Goal: Task Accomplishment & Management: Use online tool/utility

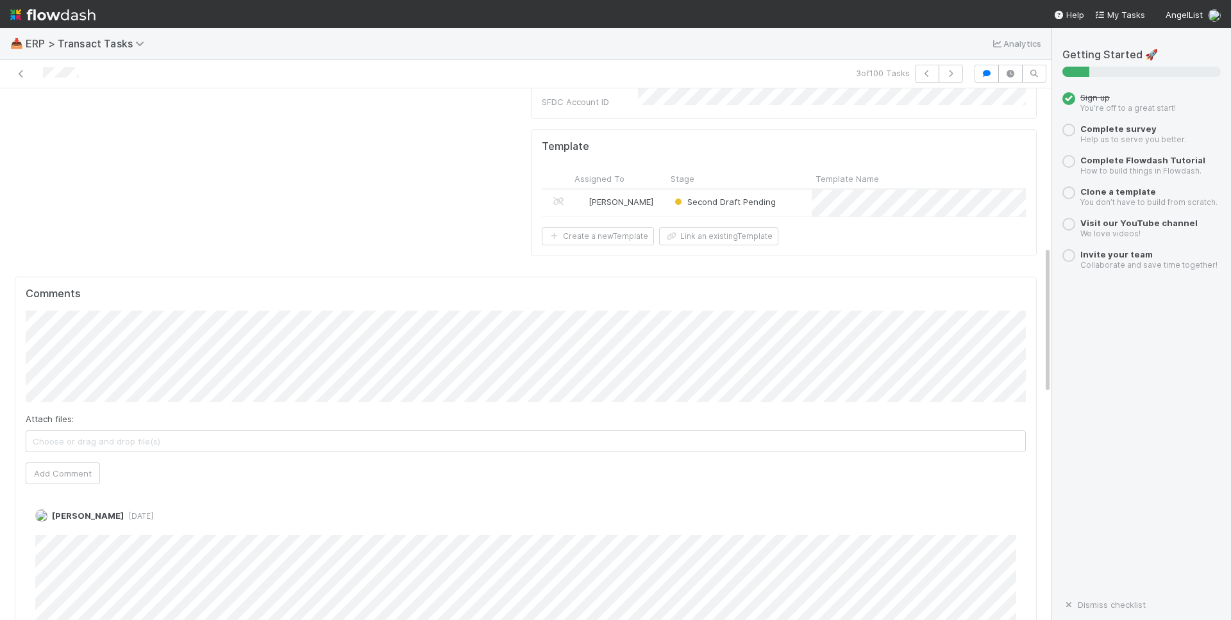
scroll to position [580, 0]
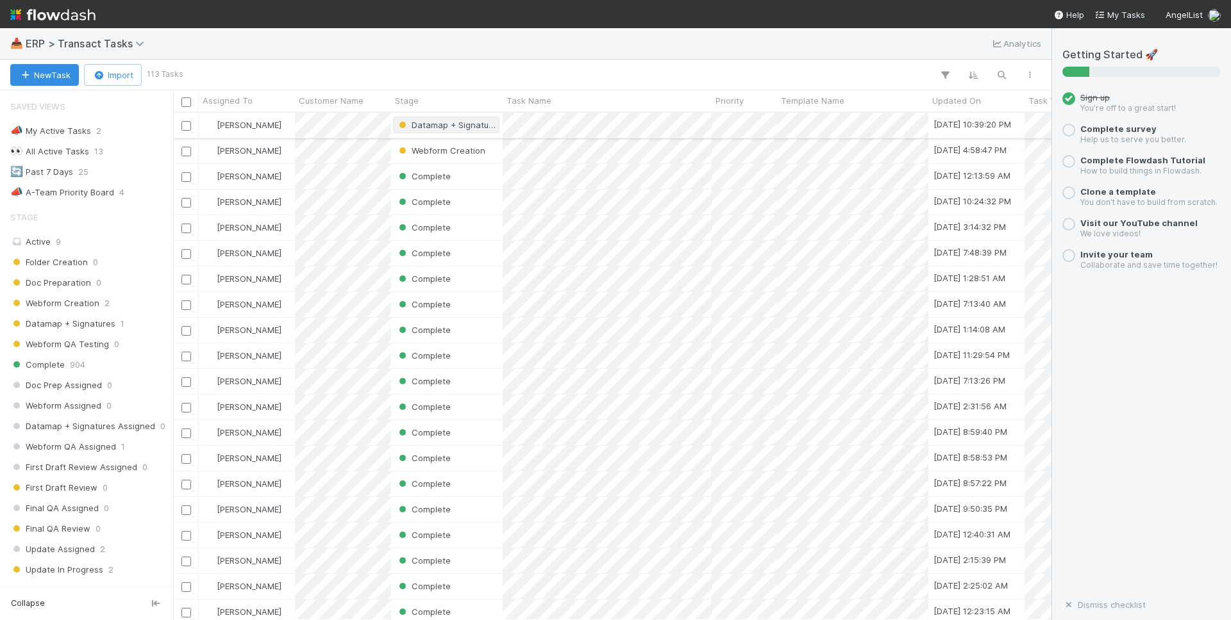
scroll to position [508, 878]
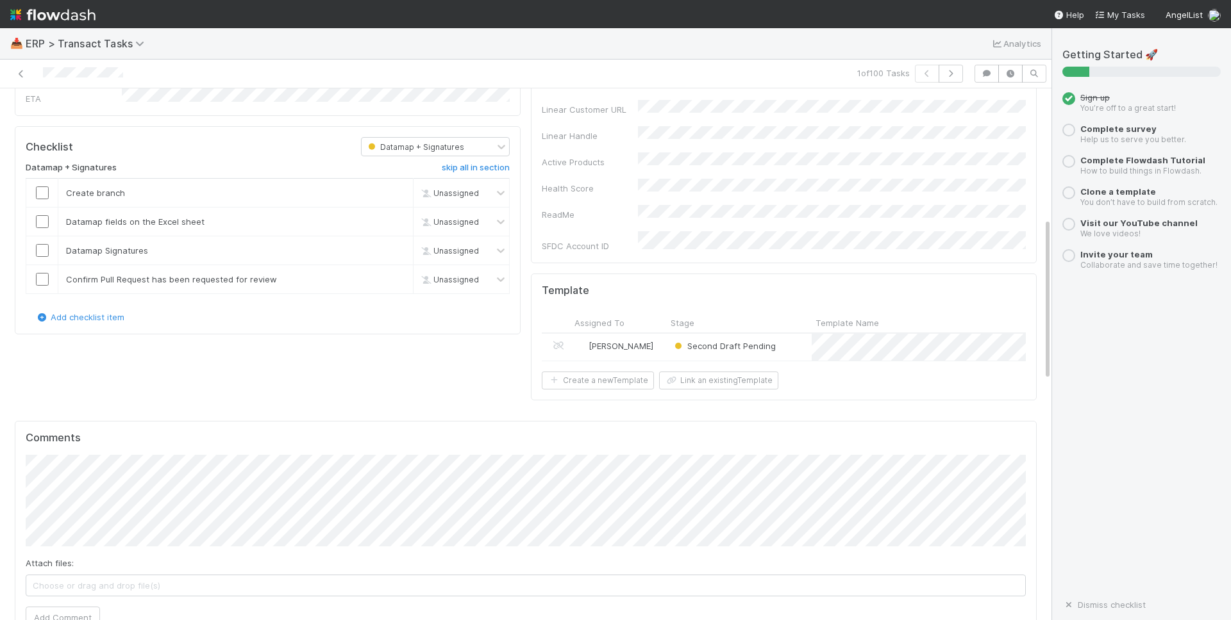
scroll to position [423, 0]
click at [74, 604] on button "Add Comment" at bounding box center [63, 615] width 74 height 22
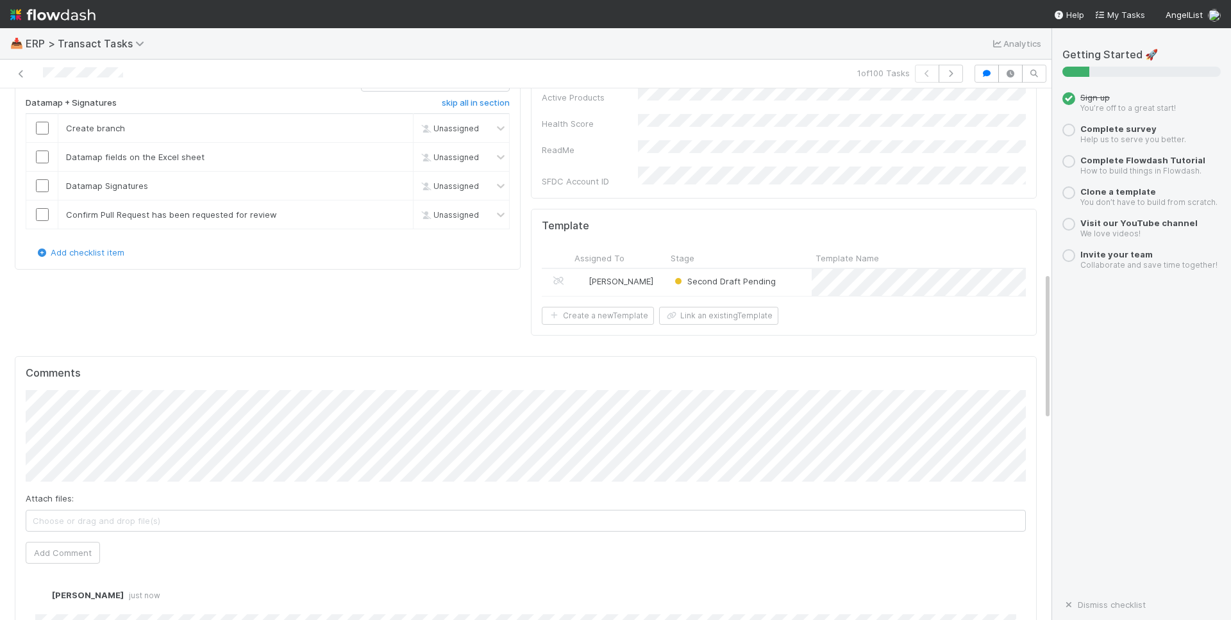
scroll to position [244, 0]
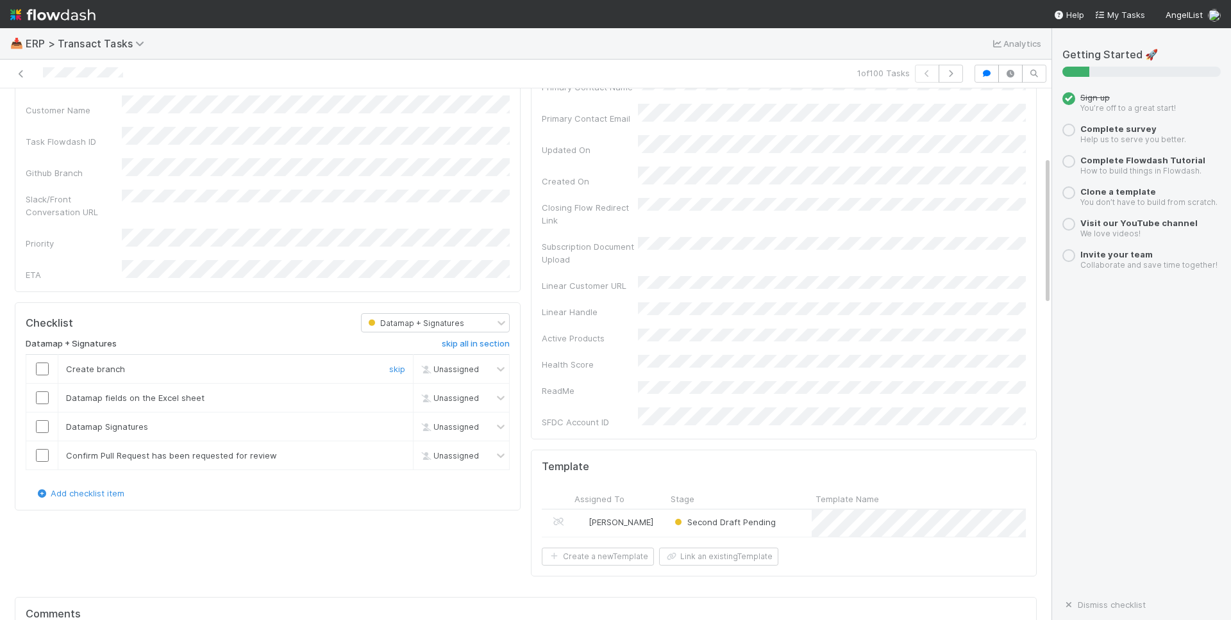
click at [46, 363] on input "checkbox" at bounding box center [42, 369] width 13 height 13
click at [40, 392] on input "checkbox" at bounding box center [42, 398] width 13 height 13
click at [43, 420] on input "checkbox" at bounding box center [42, 426] width 13 height 13
click at [43, 449] on input "checkbox" at bounding box center [42, 455] width 13 height 13
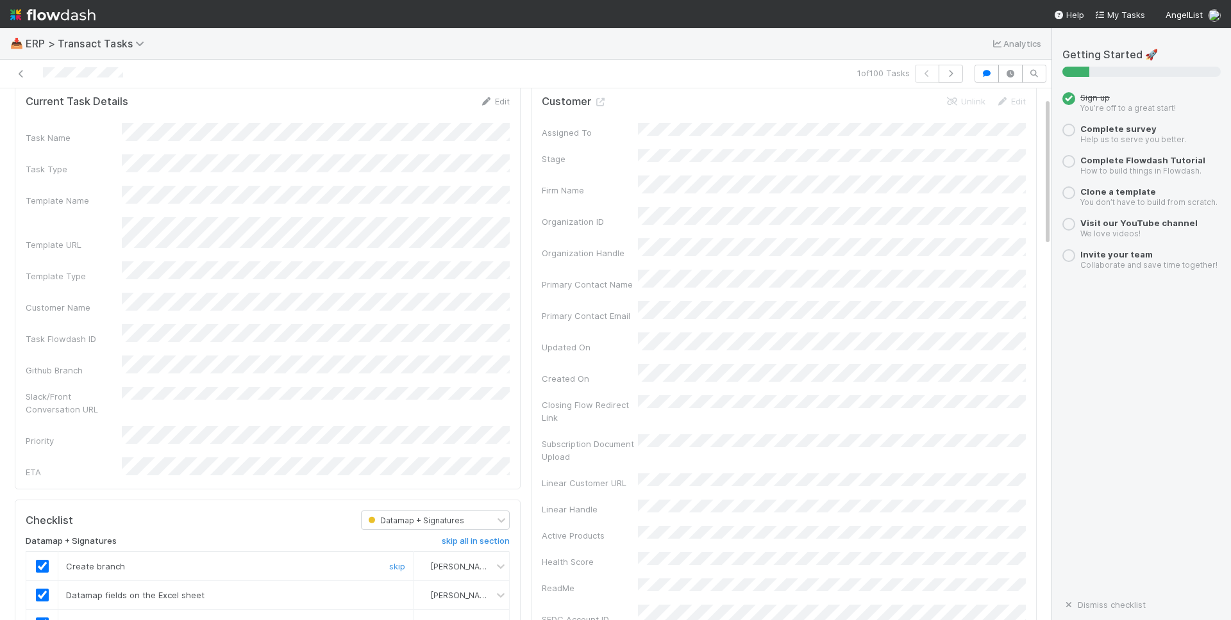
scroll to position [0, 0]
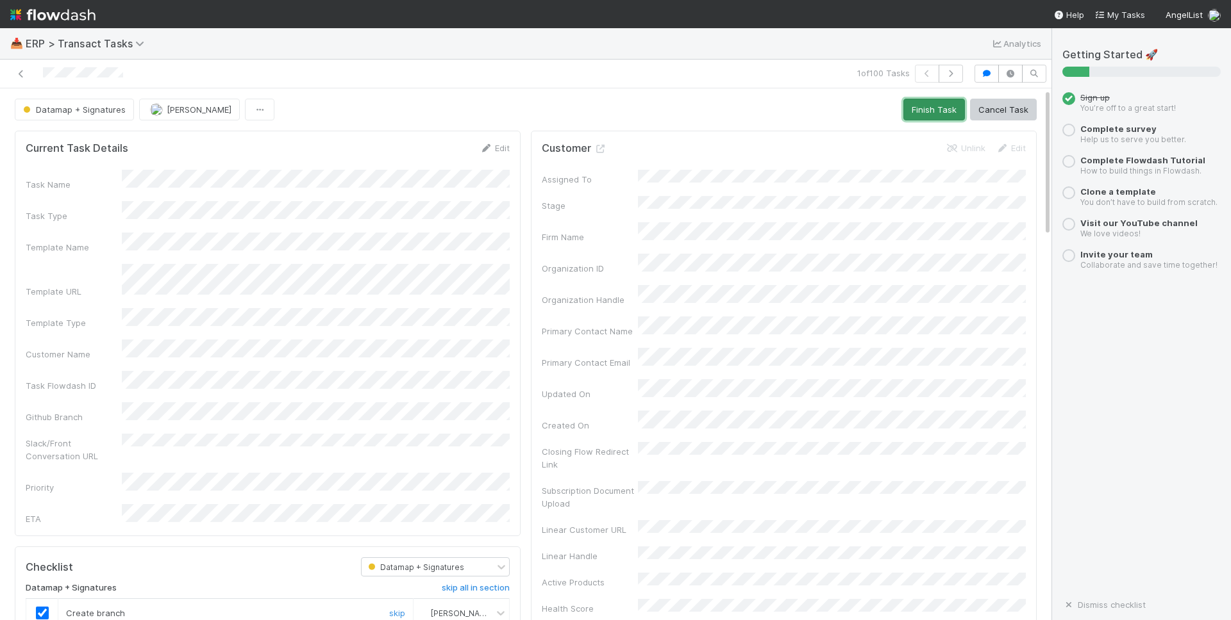
click at [924, 112] on button "Finish Task" at bounding box center [934, 110] width 62 height 22
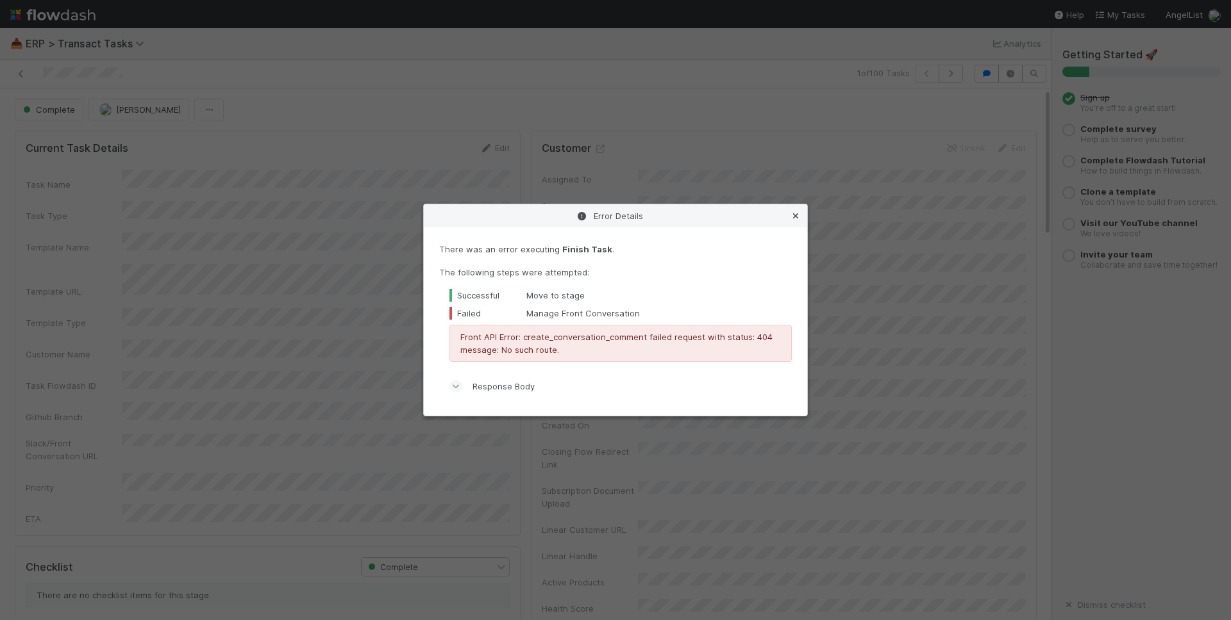
click at [796, 216] on icon at bounding box center [795, 216] width 13 height 8
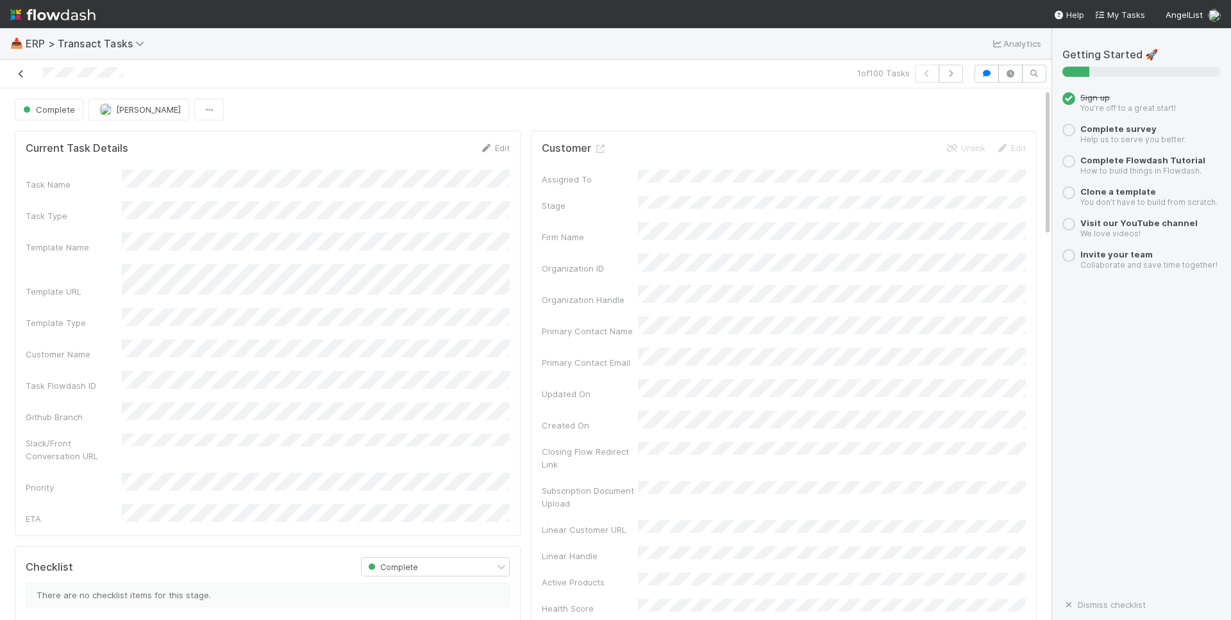
click at [21, 76] on icon at bounding box center [21, 74] width 13 height 8
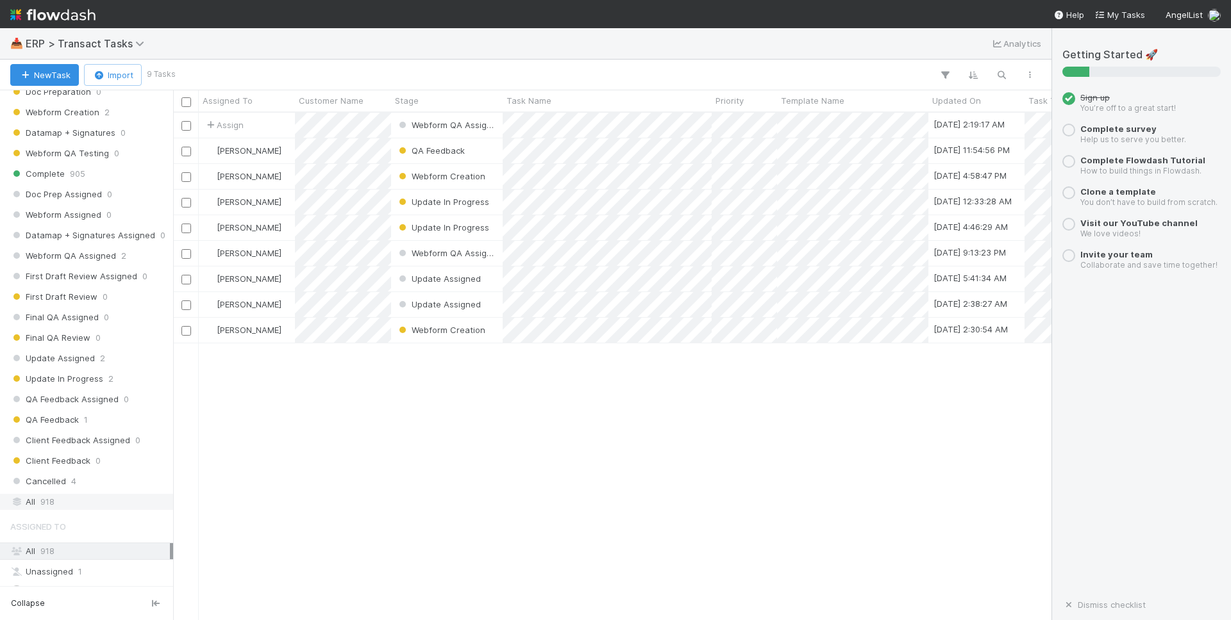
scroll to position [291, 0]
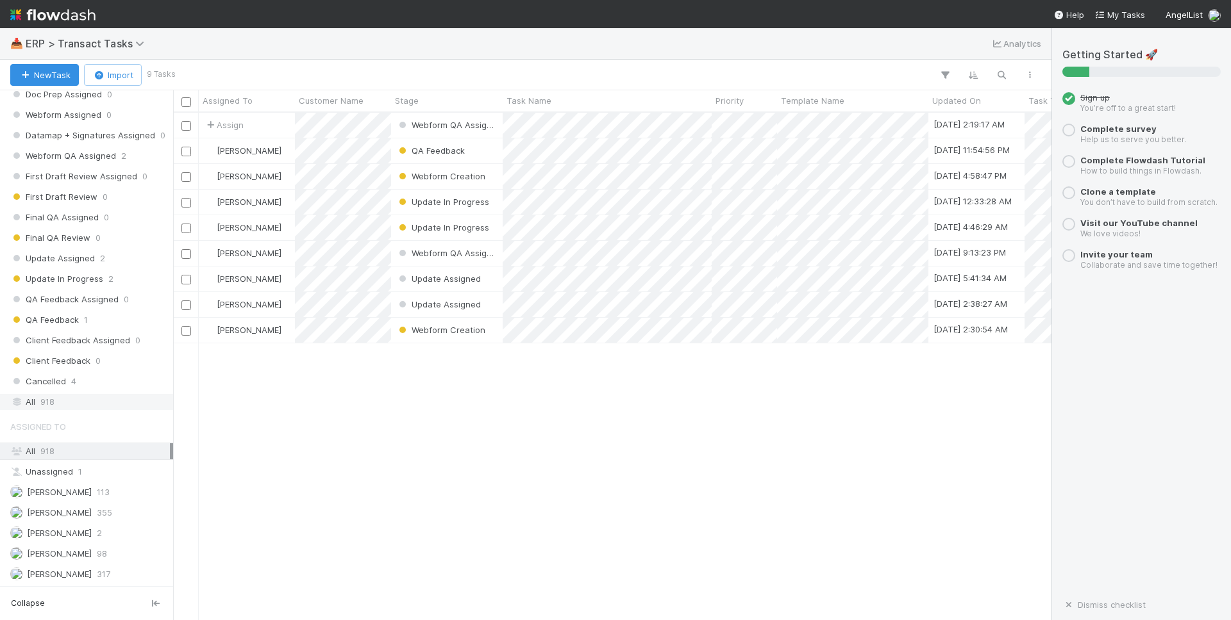
click at [84, 398] on div "All 918" at bounding box center [90, 402] width 160 height 16
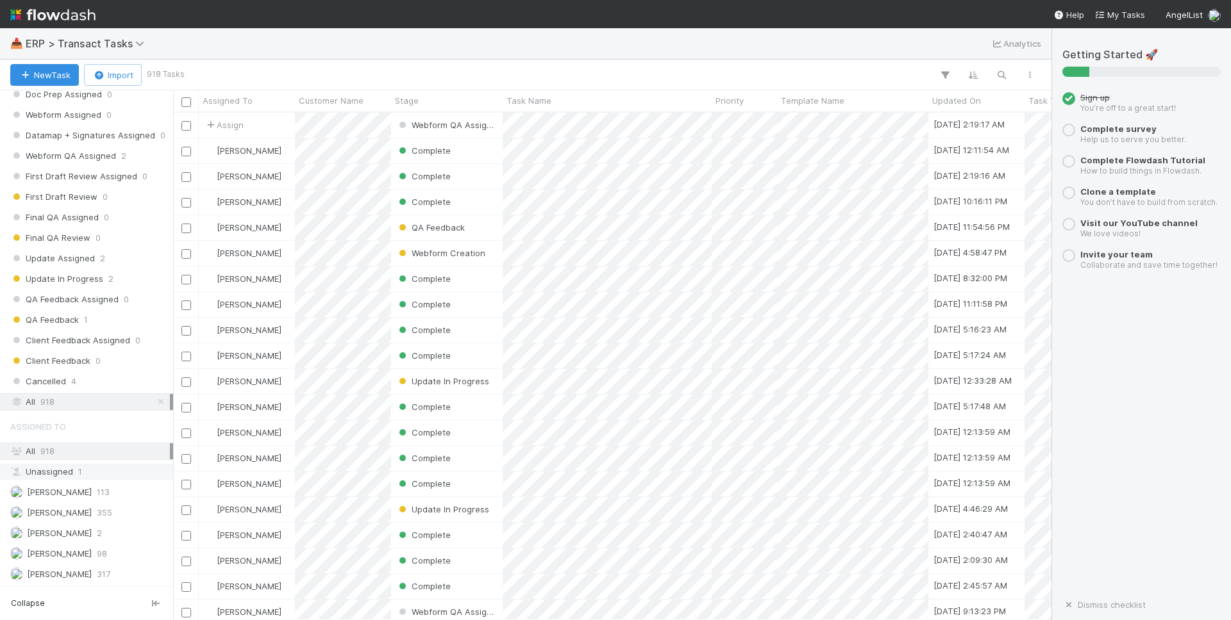
scroll to position [508, 878]
click at [102, 489] on div "[PERSON_NAME] 113" at bounding box center [90, 493] width 160 height 16
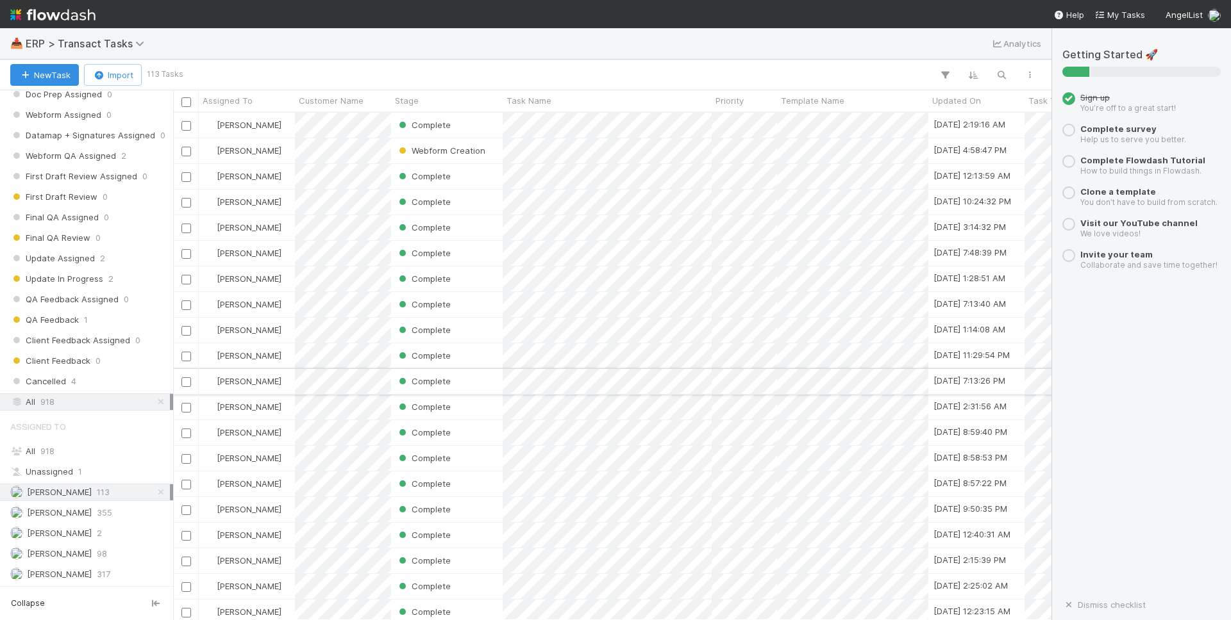
scroll to position [508, 878]
